Goal: Browse casually

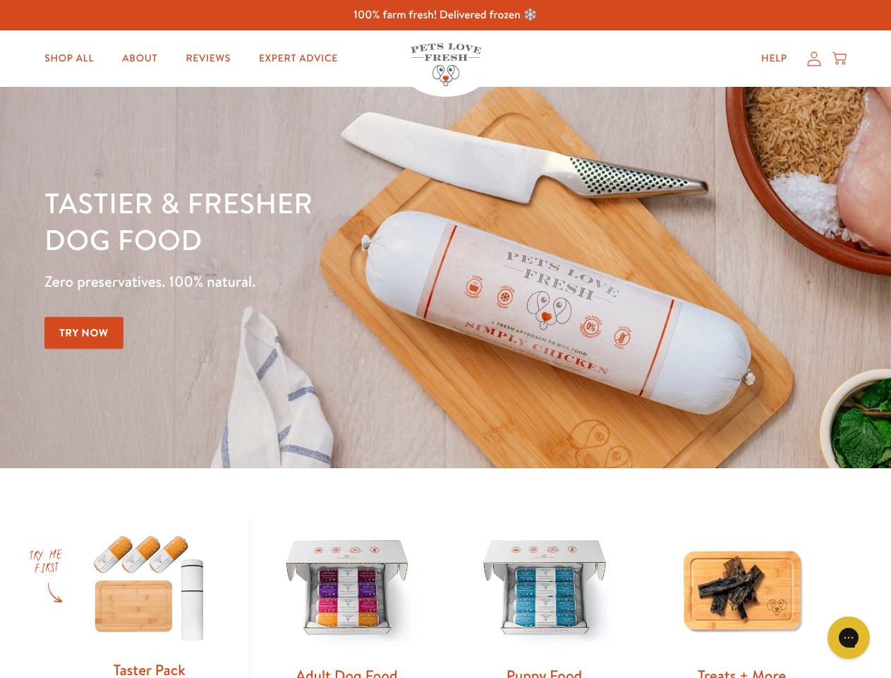
click at [445, 339] on div "Tastier & fresher dog food Zero preservatives. 100% natural. Try Now" at bounding box center [311, 277] width 535 height 186
click at [849, 637] on icon "Gorgias live chat" at bounding box center [848, 636] width 13 height 13
